Goal: Task Accomplishment & Management: Complete application form

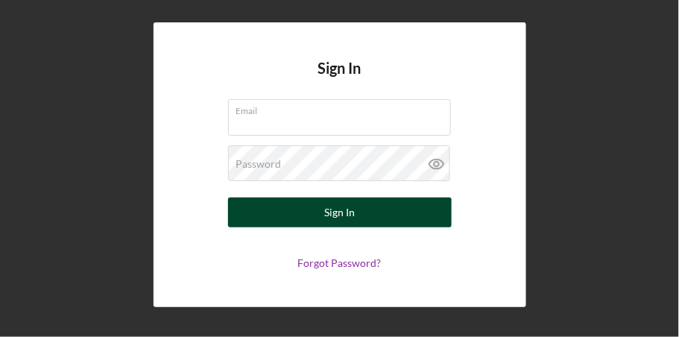
type input "[EMAIL_ADDRESS][DOMAIN_NAME]"
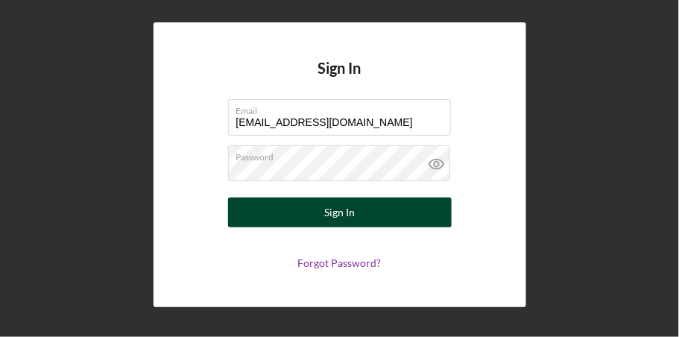
click at [359, 215] on button "Sign In" at bounding box center [340, 213] width 224 height 30
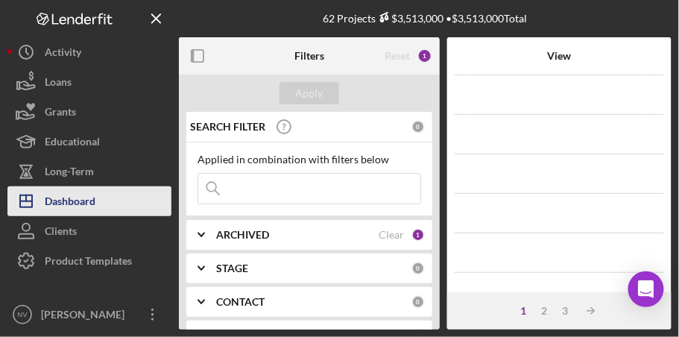
click at [66, 201] on div "Dashboard" at bounding box center [70, 203] width 51 height 34
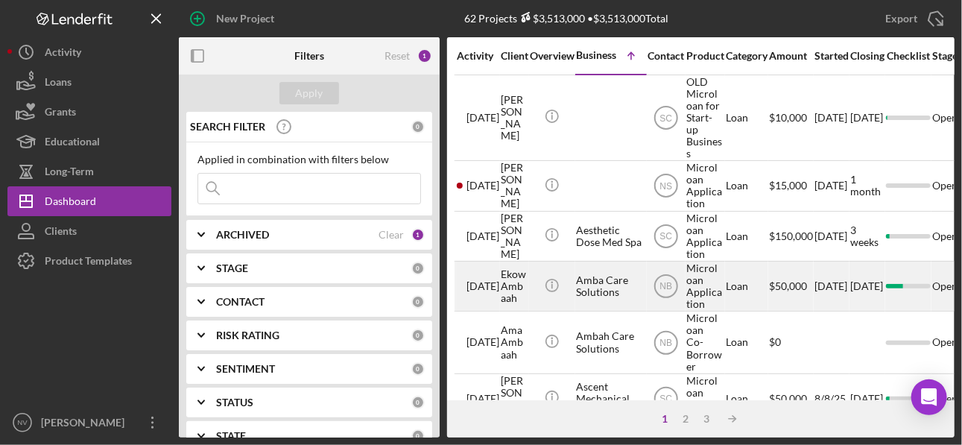
click at [678, 288] on div "Loan" at bounding box center [747, 286] width 42 height 48
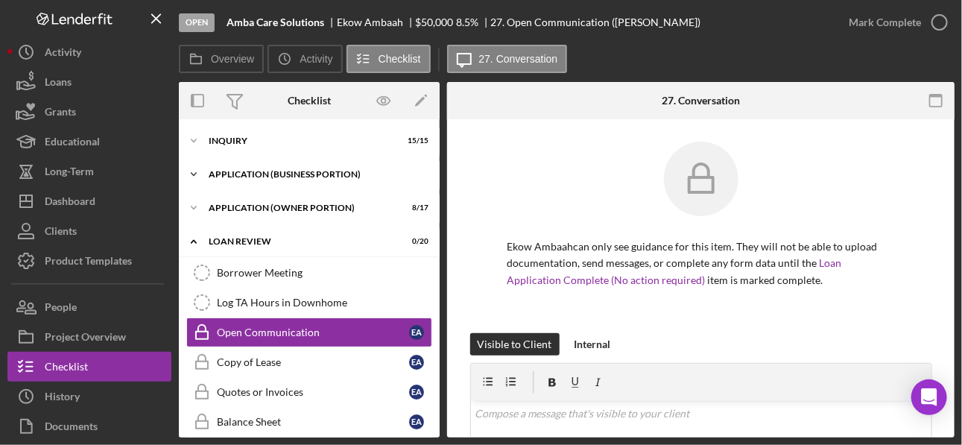
click at [300, 165] on div "Icon/Expander APPLICATION (BUSINESS PORTION) 16 / 21" at bounding box center [309, 175] width 261 height 30
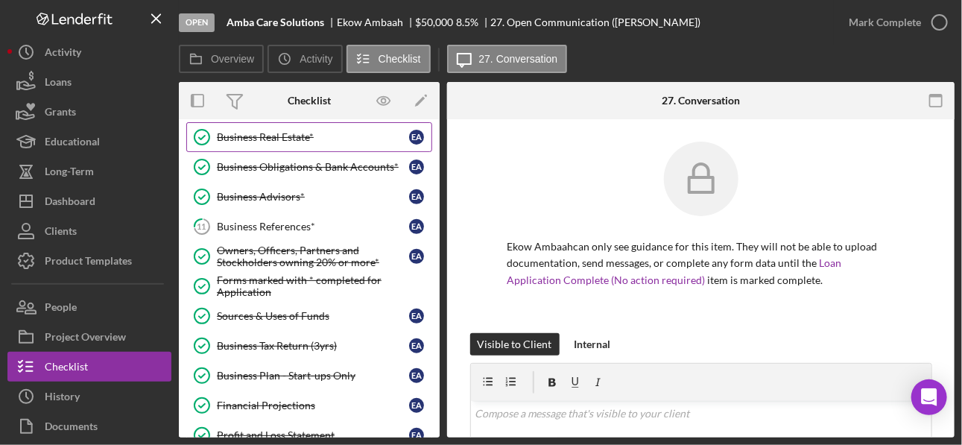
scroll to position [238, 0]
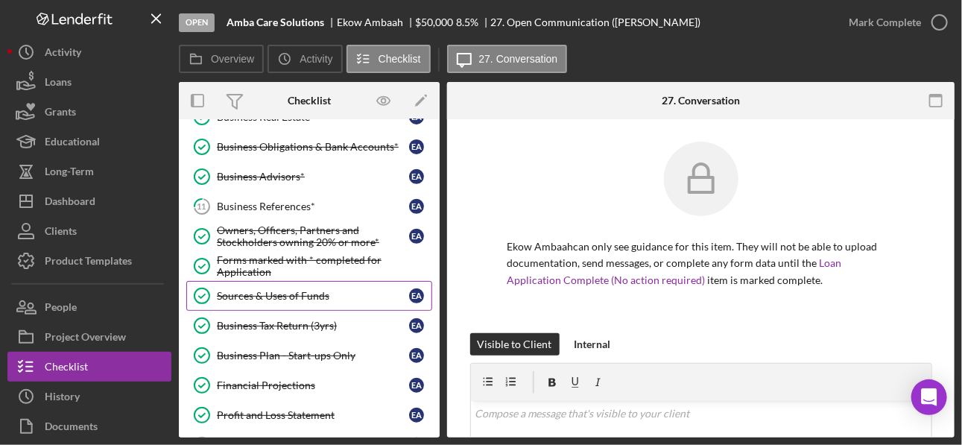
click at [291, 290] on div "Sources & Uses of Funds" at bounding box center [313, 296] width 192 height 12
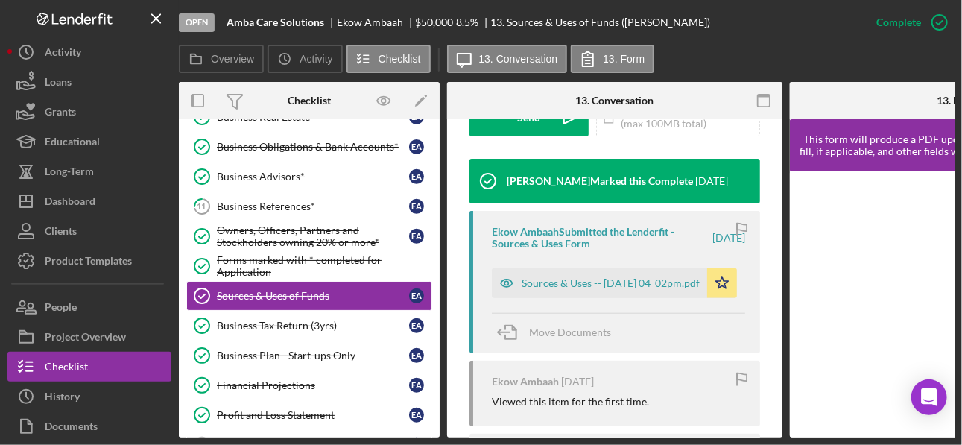
scroll to position [476, 0]
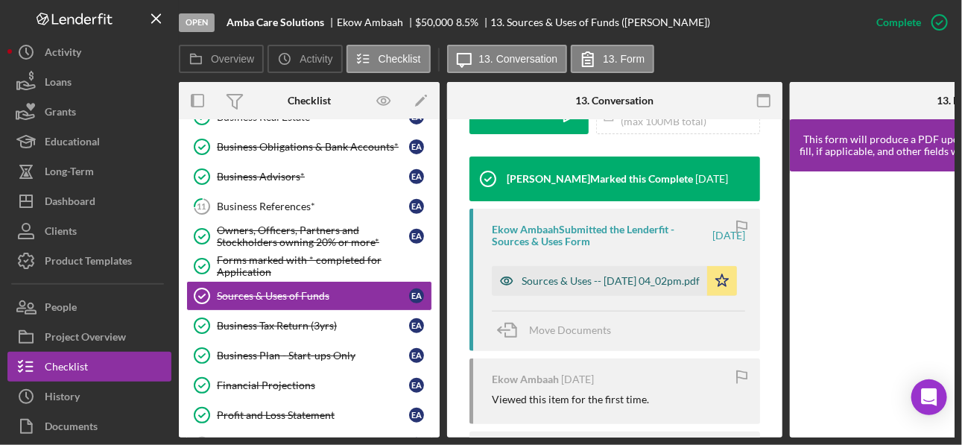
click at [595, 283] on div "Sources & Uses -- [DATE] 04_02pm.pdf" at bounding box center [611, 281] width 178 height 12
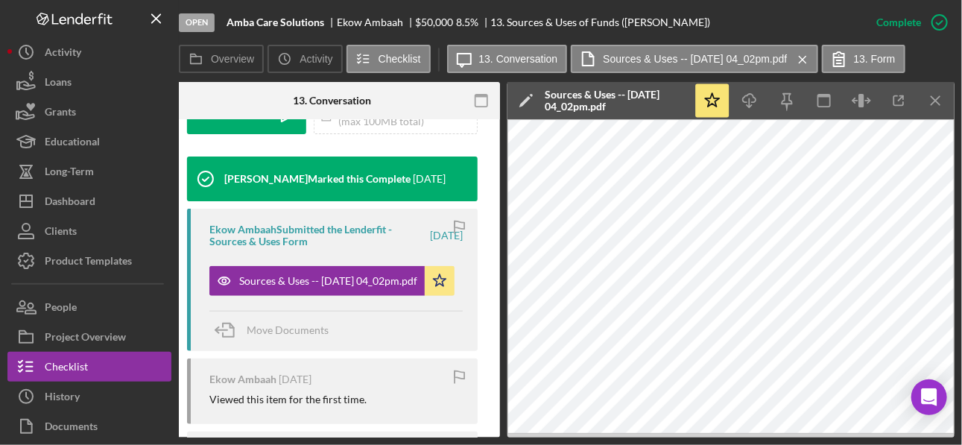
scroll to position [0, 420]
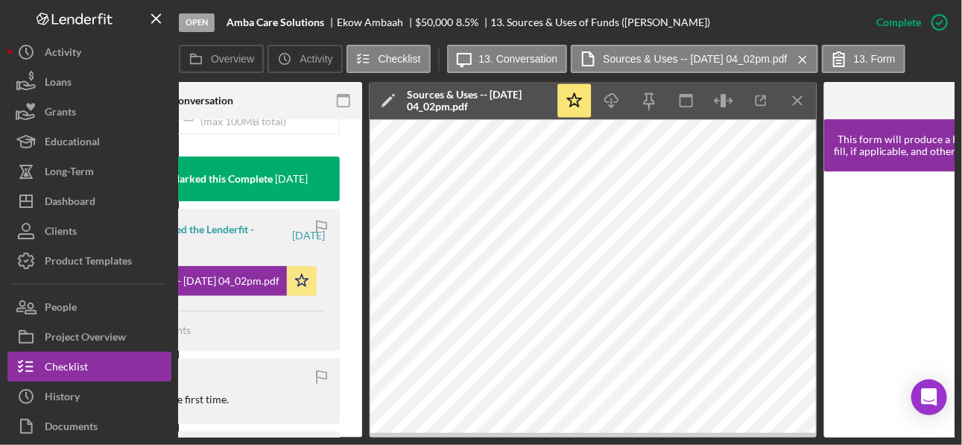
click at [678, 104] on icon "Icon/Menu Close" at bounding box center [799, 101] width 34 height 34
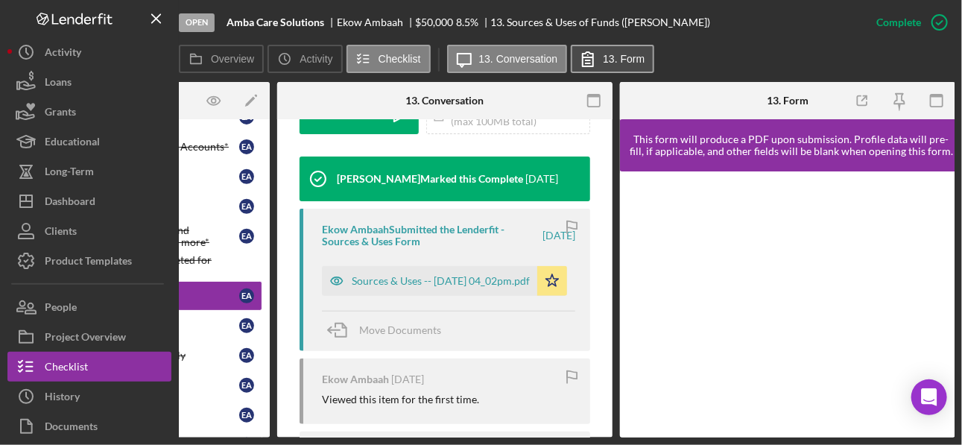
click at [612, 64] on label "13. Form" at bounding box center [624, 59] width 42 height 12
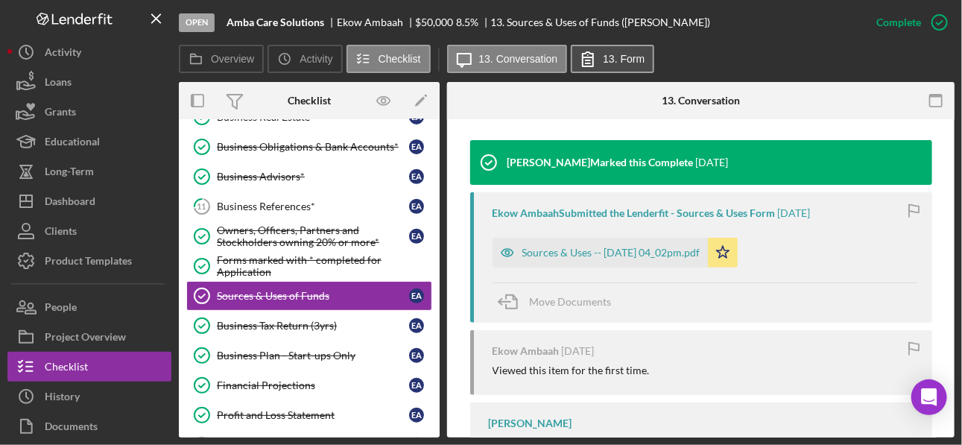
scroll to position [460, 0]
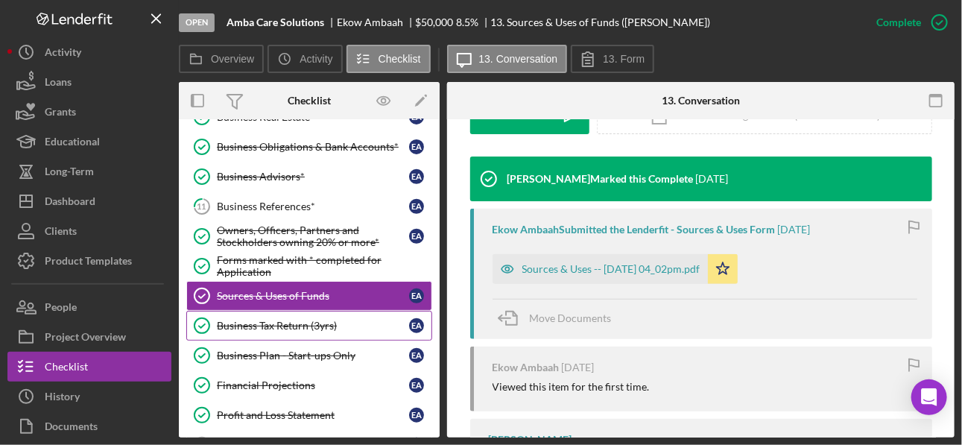
click at [276, 323] on div "Business Tax Return (3yrs)" at bounding box center [313, 326] width 192 height 12
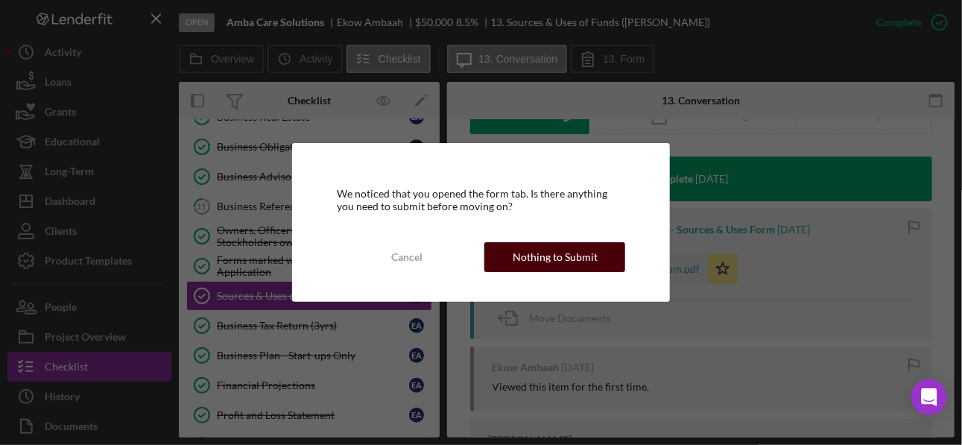
click at [593, 261] on div "Nothing to Submit" at bounding box center [555, 257] width 85 height 30
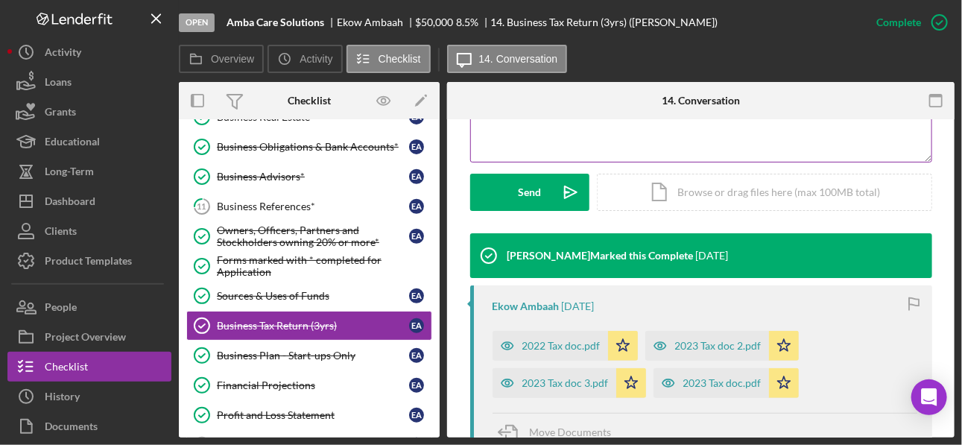
scroll to position [417, 0]
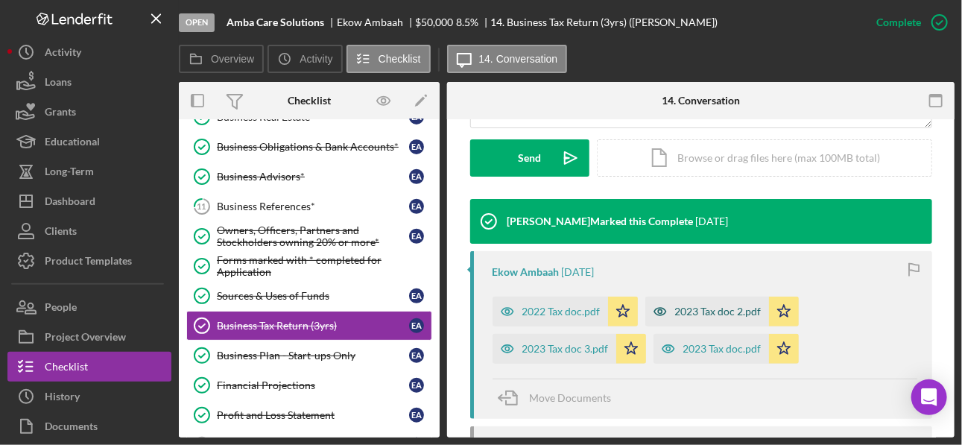
click at [678, 313] on div "2023 Tax doc 2.pdf" at bounding box center [718, 312] width 86 height 12
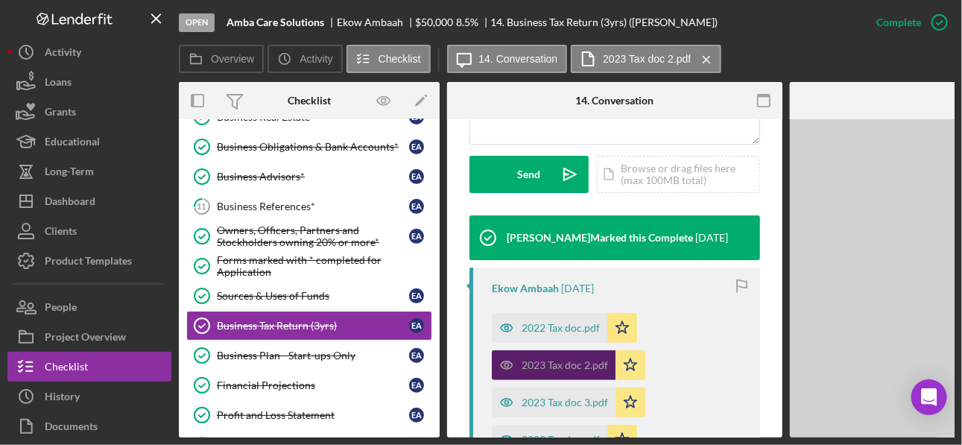
scroll to position [434, 0]
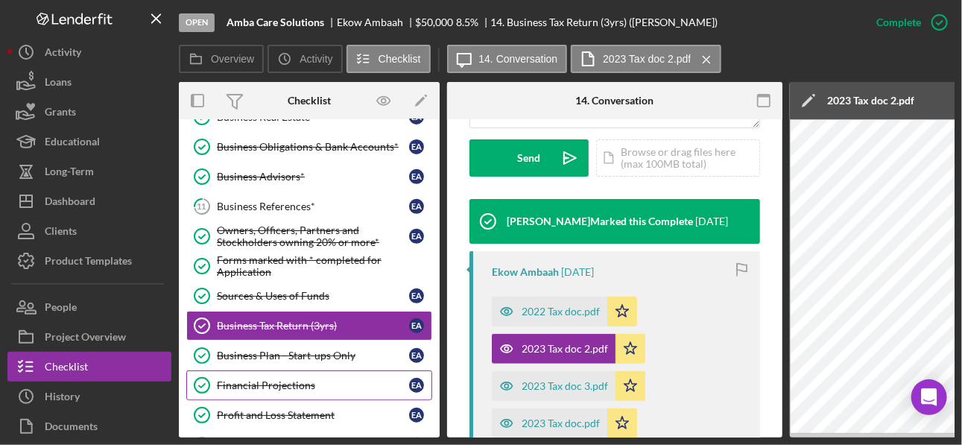
click at [285, 336] on div "Financial Projections" at bounding box center [313, 385] width 192 height 12
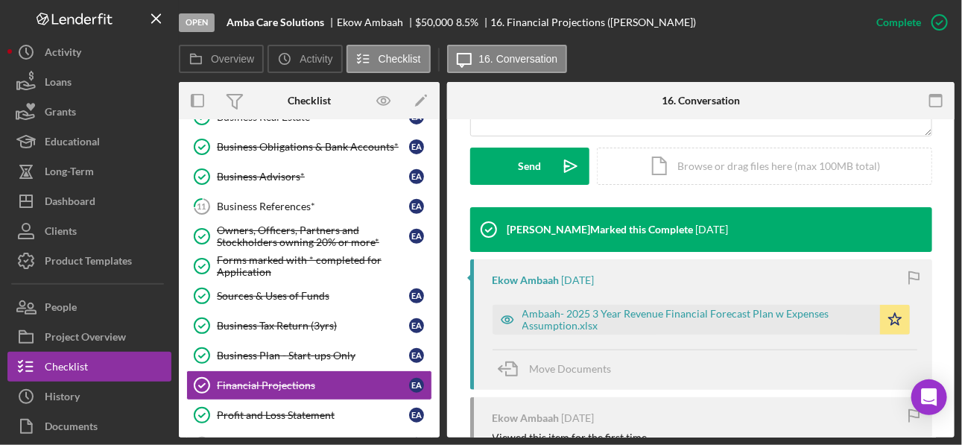
scroll to position [417, 0]
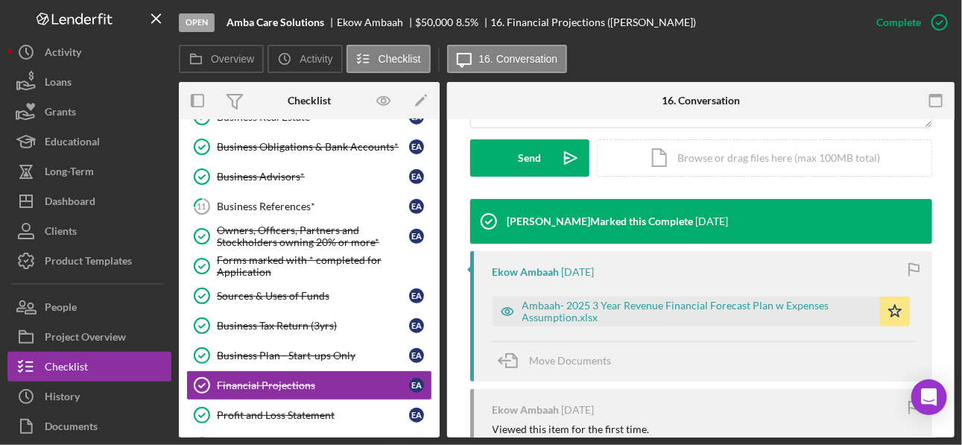
click at [678, 336] on div "Move Documents" at bounding box center [705, 361] width 425 height 40
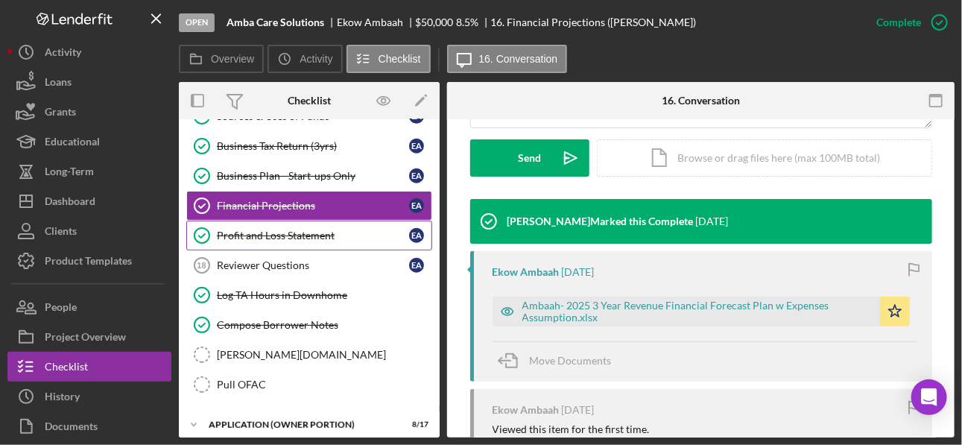
click at [298, 230] on div "Profit and Loss Statement" at bounding box center [313, 236] width 192 height 12
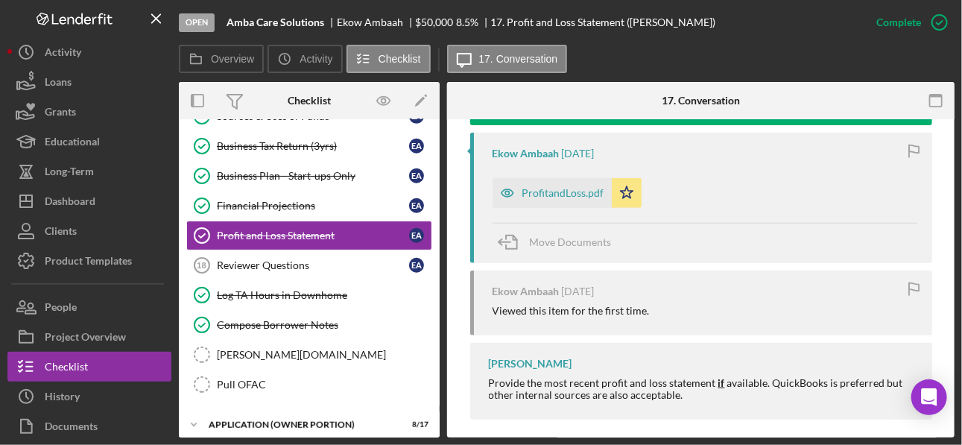
scroll to position [536, 0]
click at [546, 192] on div "ProfitandLoss.pdf" at bounding box center [564, 193] width 82 height 12
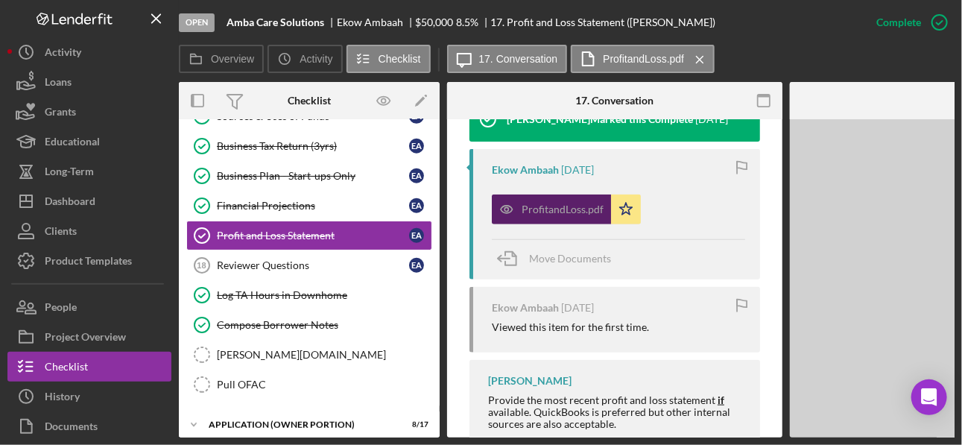
scroll to position [553, 0]
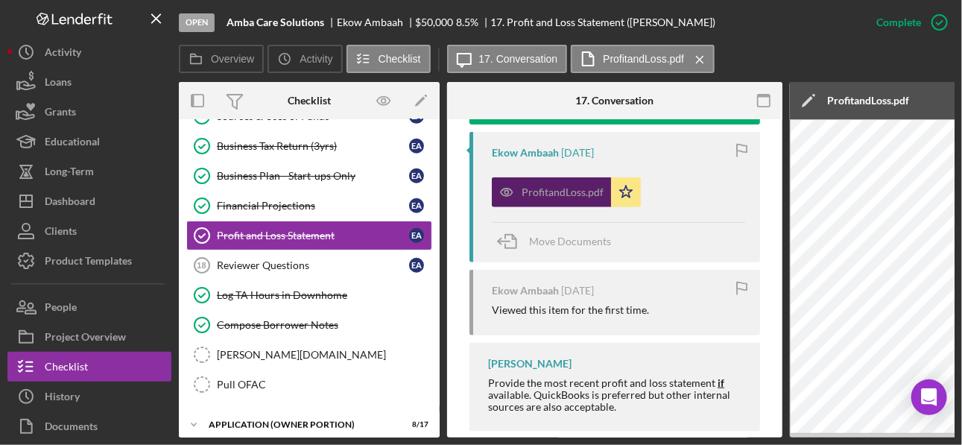
click at [546, 192] on div "ProfitandLoss.pdf" at bounding box center [563, 192] width 82 height 12
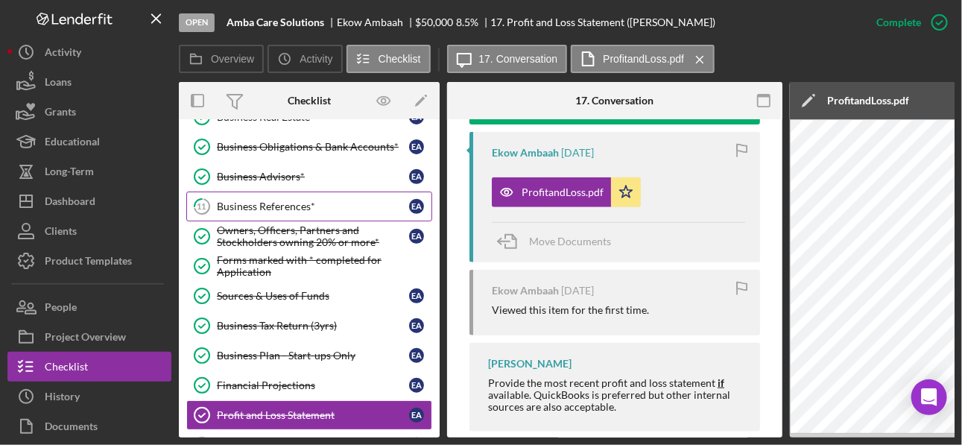
scroll to position [0, 0]
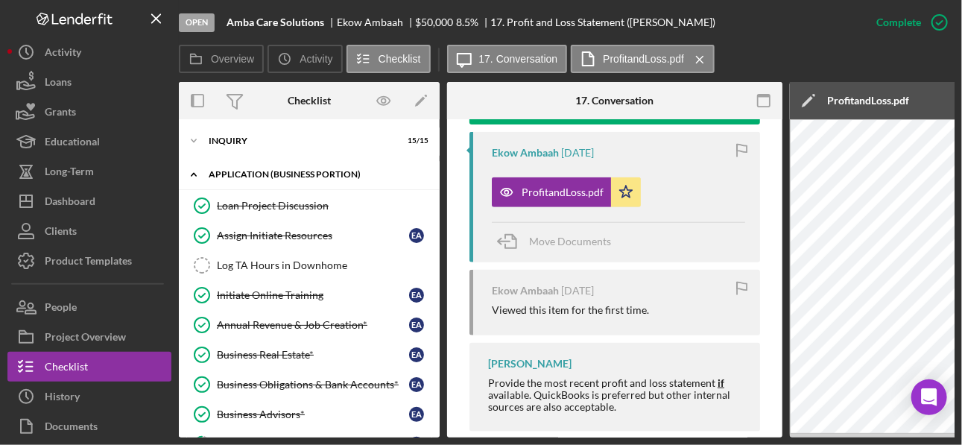
click at [252, 175] on div "APPLICATION (BUSINESS PORTION)" at bounding box center [315, 174] width 212 height 9
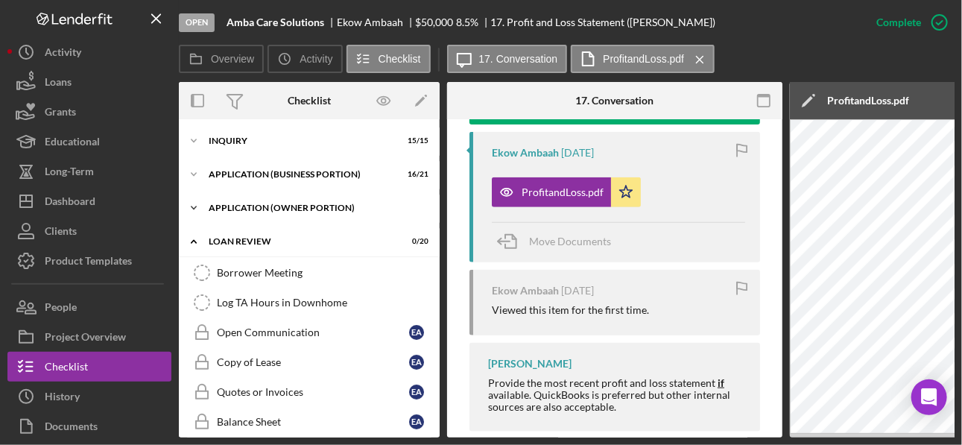
click at [253, 207] on div "APPLICATION (OWNER PORTION)" at bounding box center [315, 208] width 212 height 9
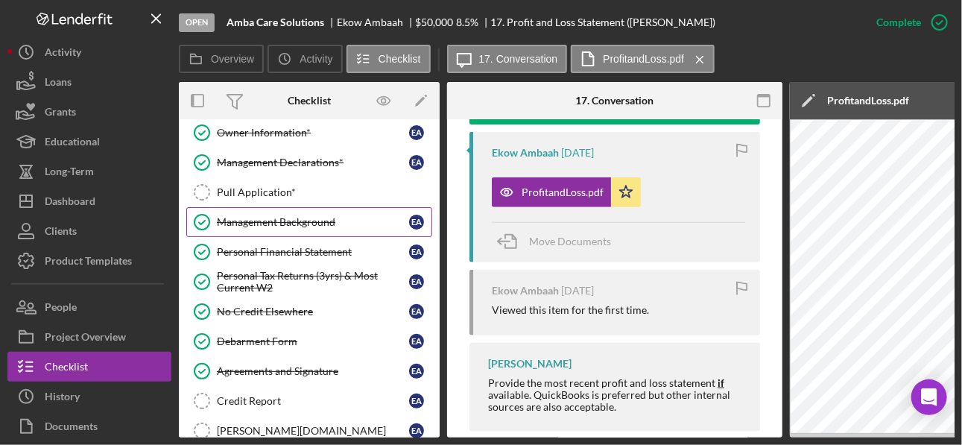
scroll to position [119, 0]
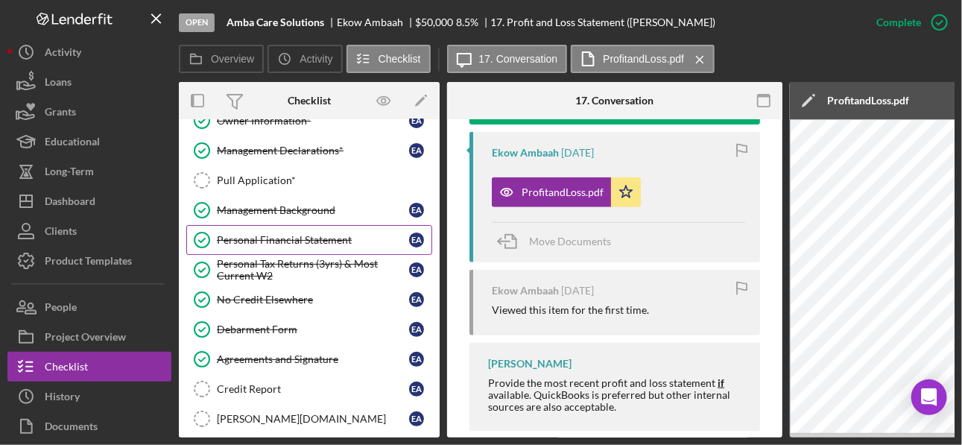
click at [268, 240] on div "Personal Financial Statement" at bounding box center [313, 240] width 192 height 12
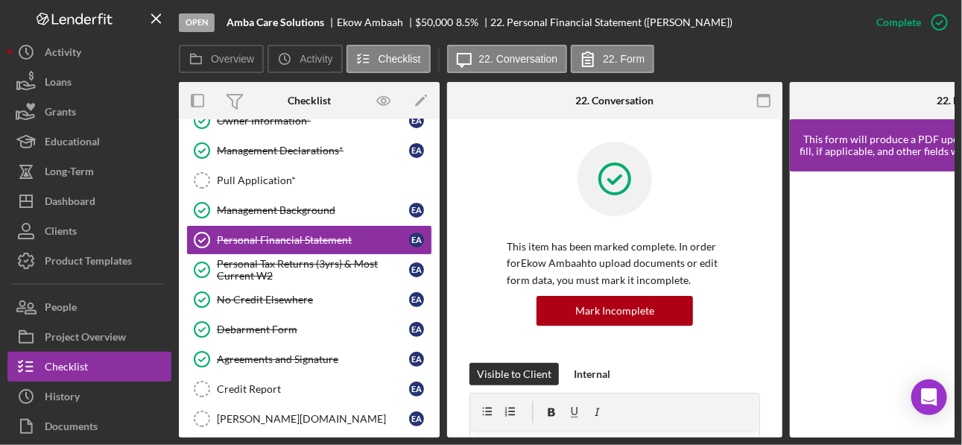
click at [678, 297] on div at bounding box center [957, 304] width 335 height 266
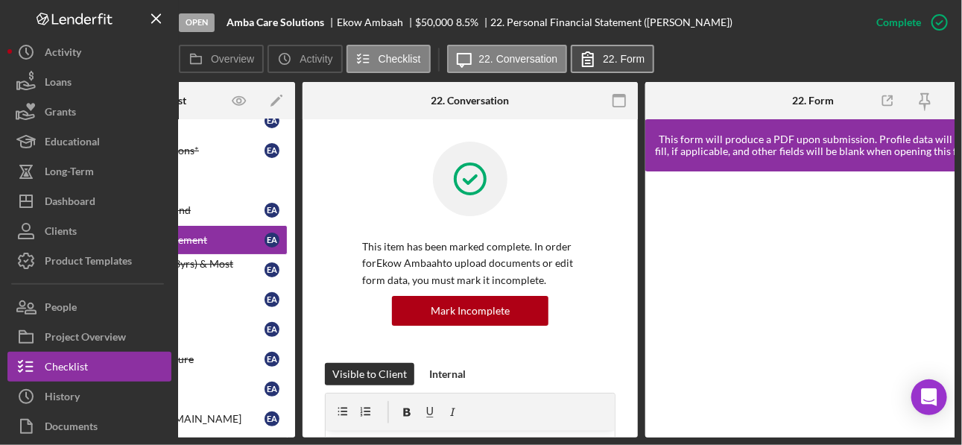
click at [632, 60] on label "22. Form" at bounding box center [624, 59] width 42 height 12
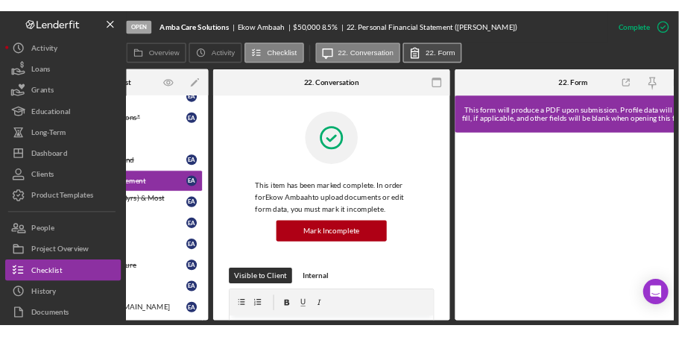
scroll to position [0, 0]
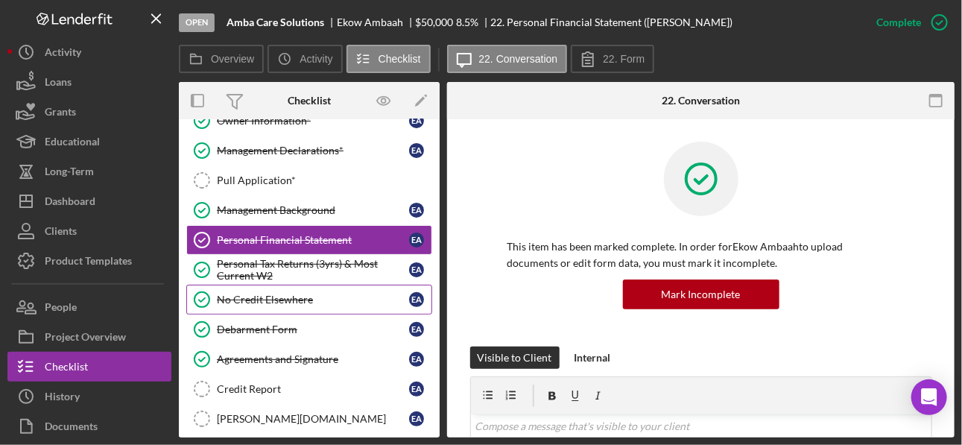
click at [271, 297] on div "No Credit Elsewhere" at bounding box center [313, 300] width 192 height 12
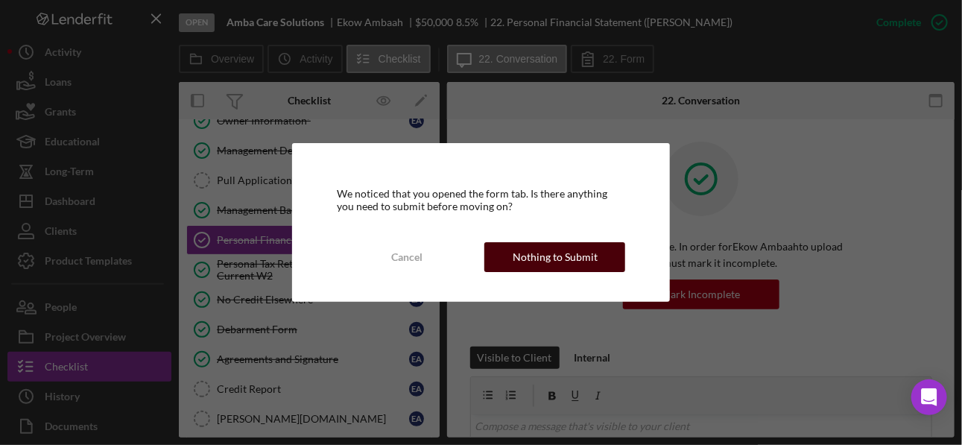
click at [548, 260] on div "Nothing to Submit" at bounding box center [555, 257] width 85 height 30
